Goal: Check status

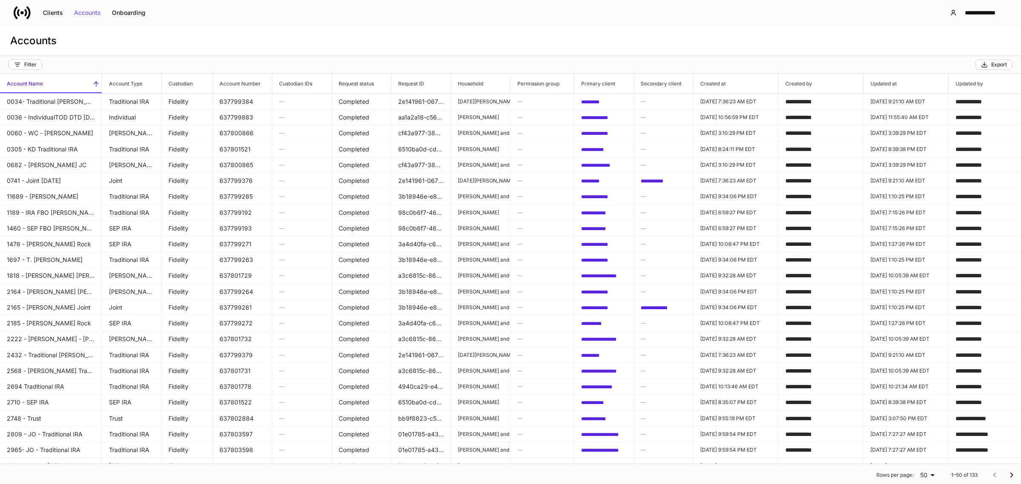
click at [20, 8] on icon at bounding box center [22, 12] width 17 height 17
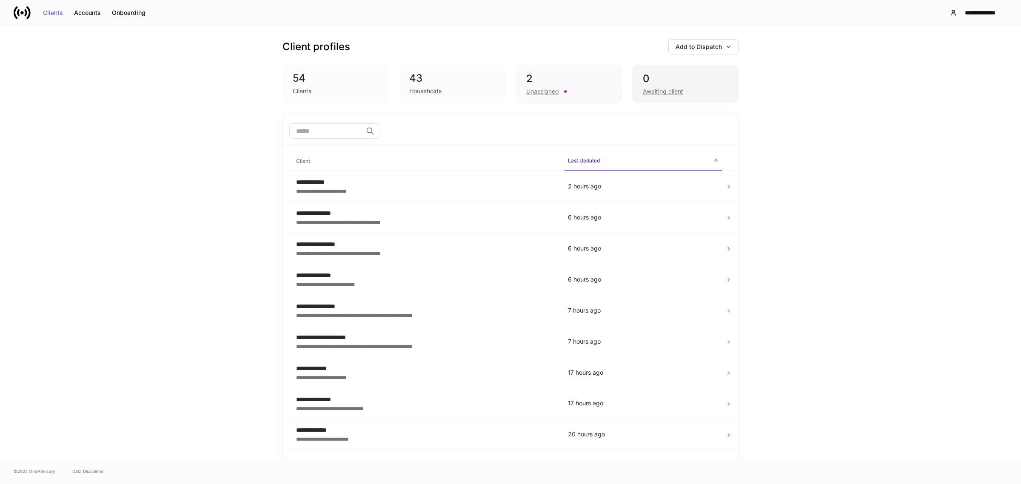
click at [669, 97] on div "0 Awaiting client" at bounding box center [685, 84] width 106 height 38
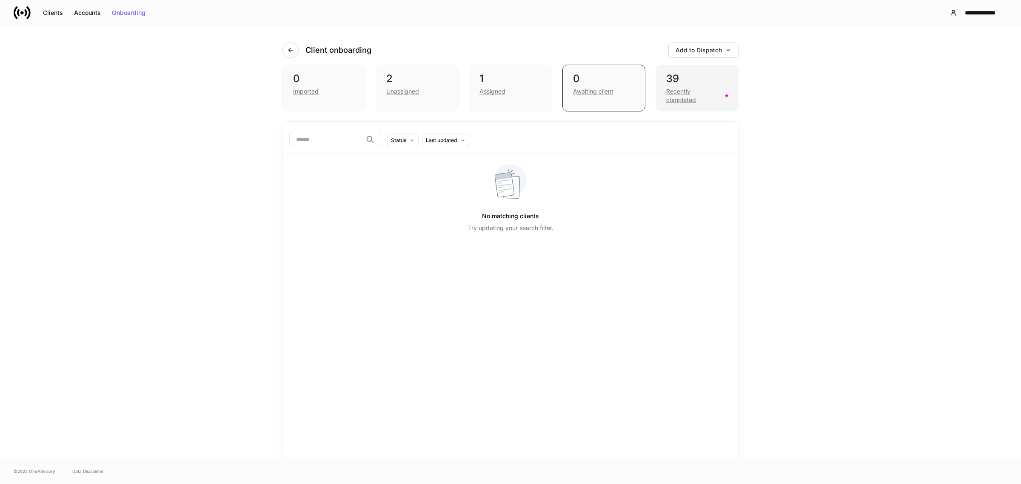
click at [688, 96] on div "Recently completed" at bounding box center [693, 95] width 54 height 17
